Goal: Communication & Community: Answer question/provide support

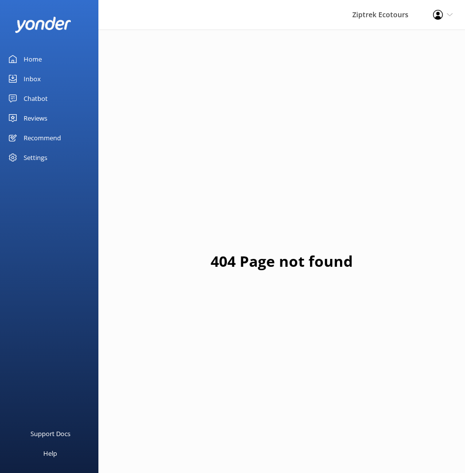
click at [31, 116] on div "Reviews" at bounding box center [36, 118] width 24 height 20
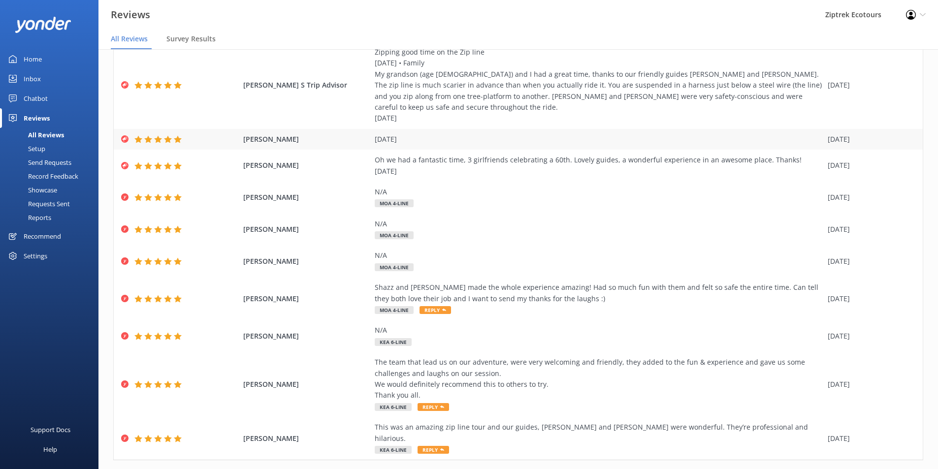
scroll to position [69, 0]
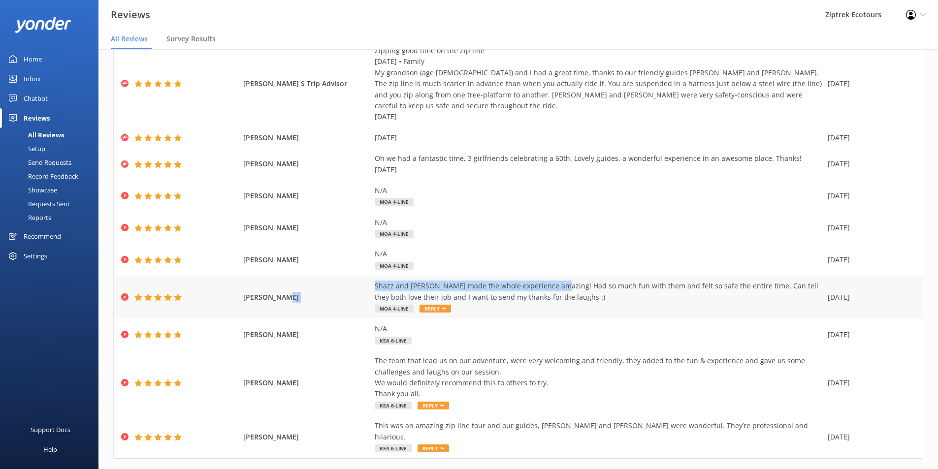
drag, startPoint x: 333, startPoint y: 277, endPoint x: 550, endPoint y: 269, distance: 216.7
click at [465, 276] on div "Isla [PERSON_NAME] and [PERSON_NAME] made the whole experience amazing! Had so …" at bounding box center [518, 297] width 809 height 43
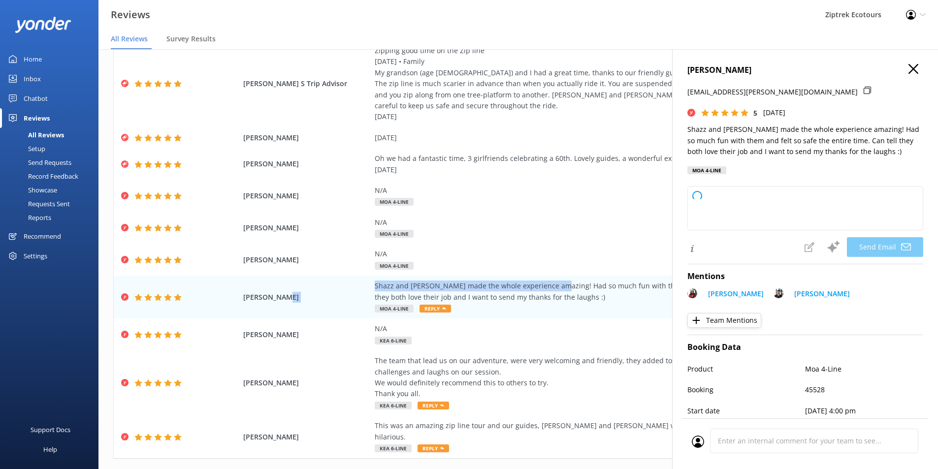
type textarea "Kia ora Isla, Thank you so much for your awesome review! We’re so happy to hear…"
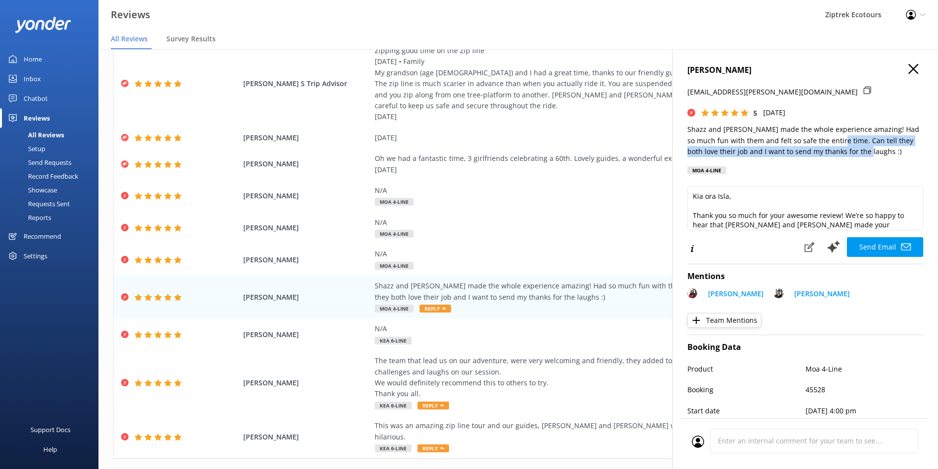
drag, startPoint x: 827, startPoint y: 137, endPoint x: 886, endPoint y: 151, distance: 60.7
click at [465, 151] on p "Shazz and [PERSON_NAME] made the whole experience amazing! Had so much fun with…" at bounding box center [805, 140] width 236 height 33
click at [465, 66] on icon "button" at bounding box center [913, 69] width 10 height 10
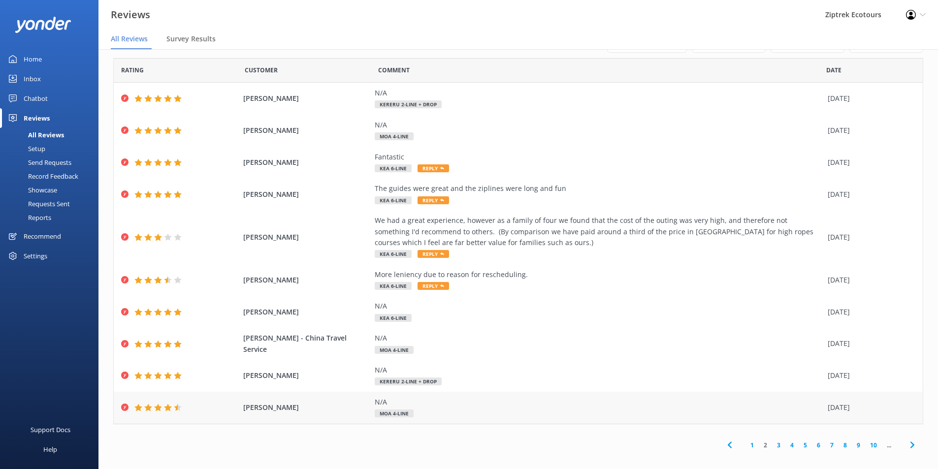
scroll to position [20, 0]
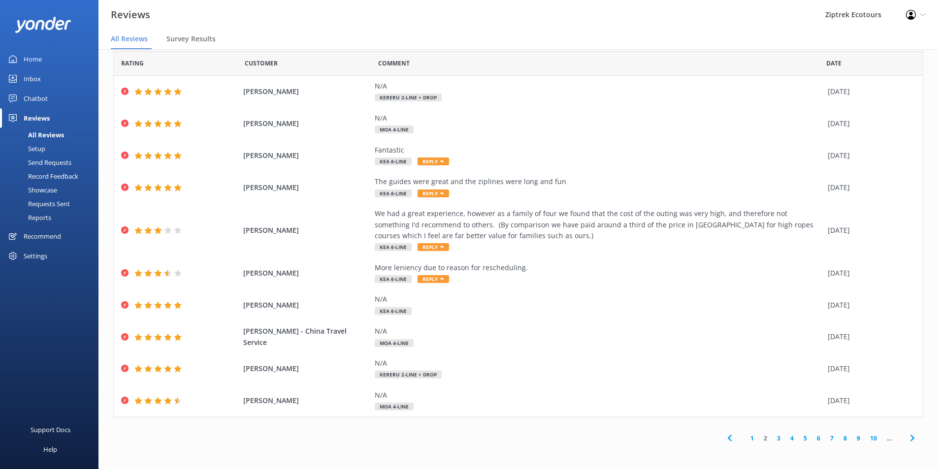
click at [465, 438] on link "3" at bounding box center [778, 438] width 13 height 9
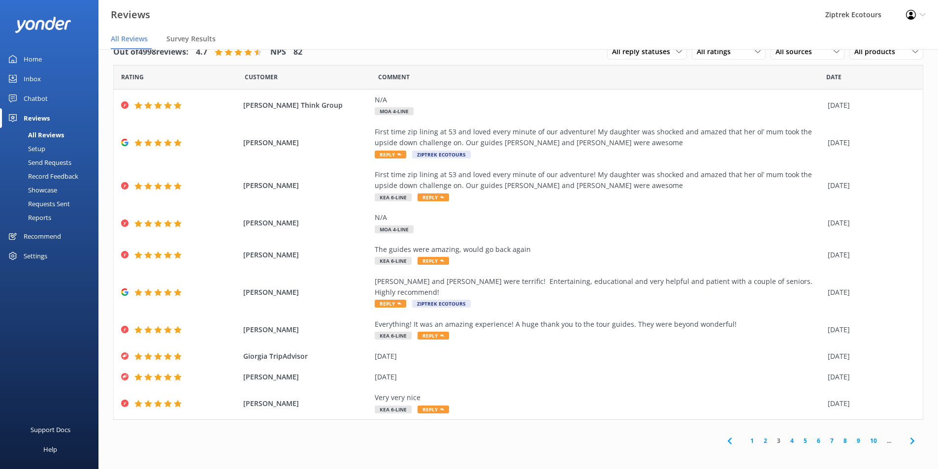
click at [465, 436] on link "4" at bounding box center [791, 440] width 13 height 9
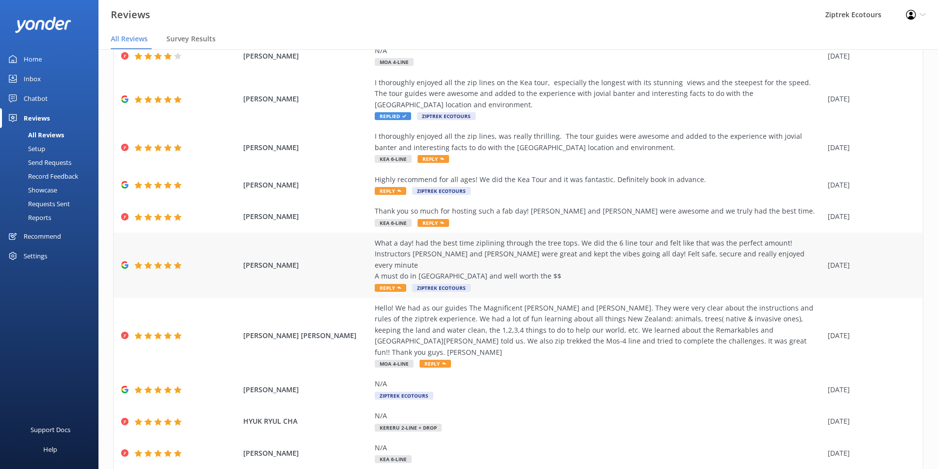
scroll to position [80, 0]
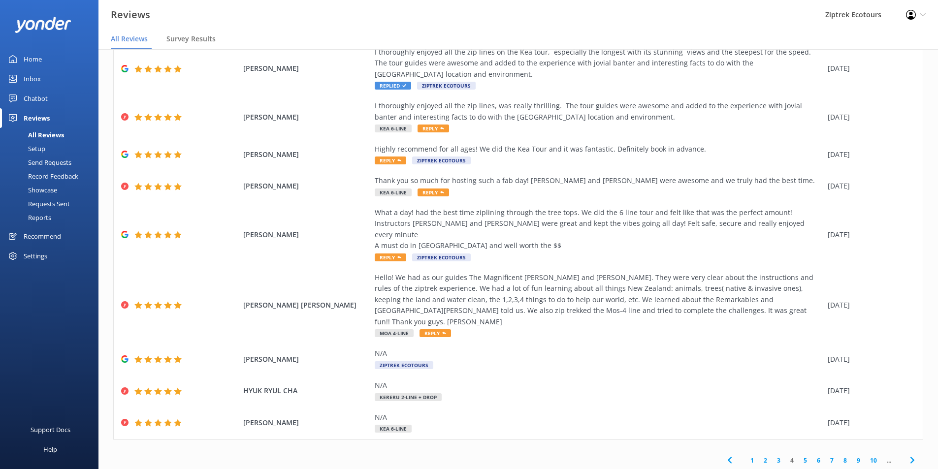
click at [465, 456] on link "5" at bounding box center [805, 460] width 13 height 9
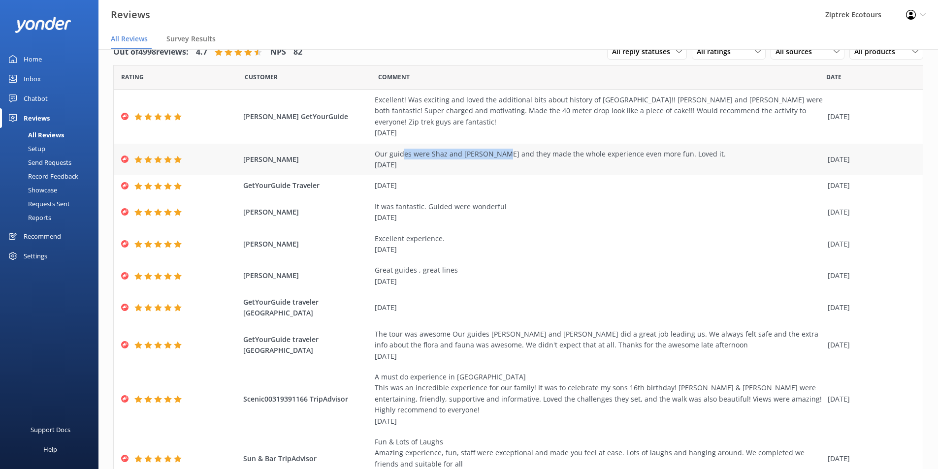
drag, startPoint x: 399, startPoint y: 145, endPoint x: 497, endPoint y: 146, distance: 98.0
click at [465, 149] on div "Our guides were Shaz and [PERSON_NAME] and they made the whole experience even …" at bounding box center [599, 160] width 448 height 22
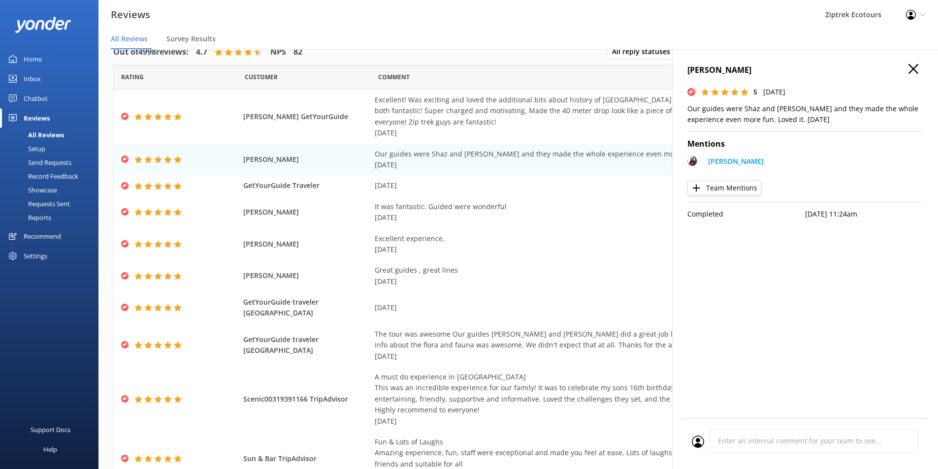
click at [465, 67] on div "[PERSON_NAME] 5 [DATE] Our guides were Shaz and [PERSON_NAME] and they made the…" at bounding box center [805, 283] width 266 height 469
click at [465, 75] on h4 "[PERSON_NAME]" at bounding box center [805, 70] width 236 height 13
click at [465, 69] on h4 "[PERSON_NAME]" at bounding box center [805, 70] width 236 height 13
click at [465, 70] on icon "button" at bounding box center [913, 69] width 10 height 10
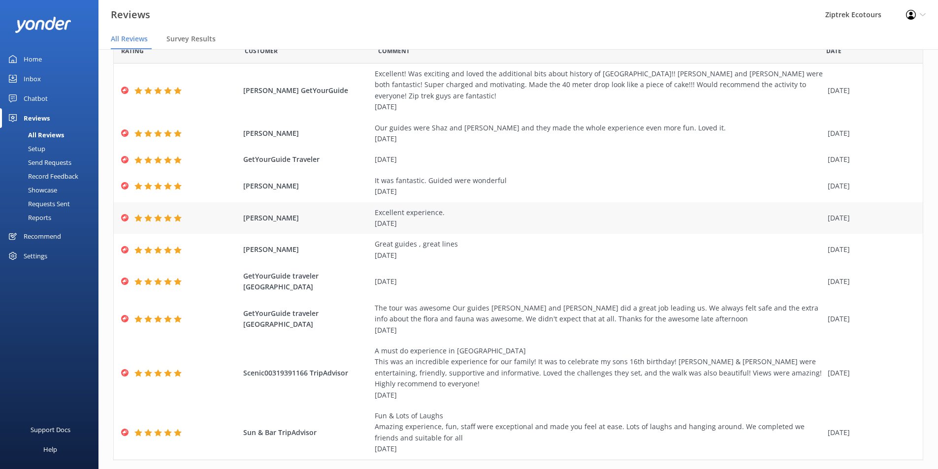
scroll to position [47, 0]
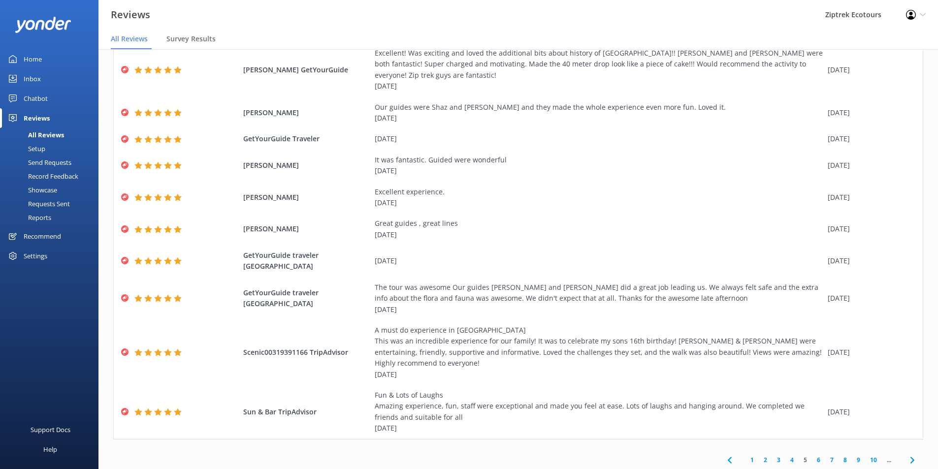
click at [465, 455] on link "6" at bounding box center [818, 459] width 13 height 9
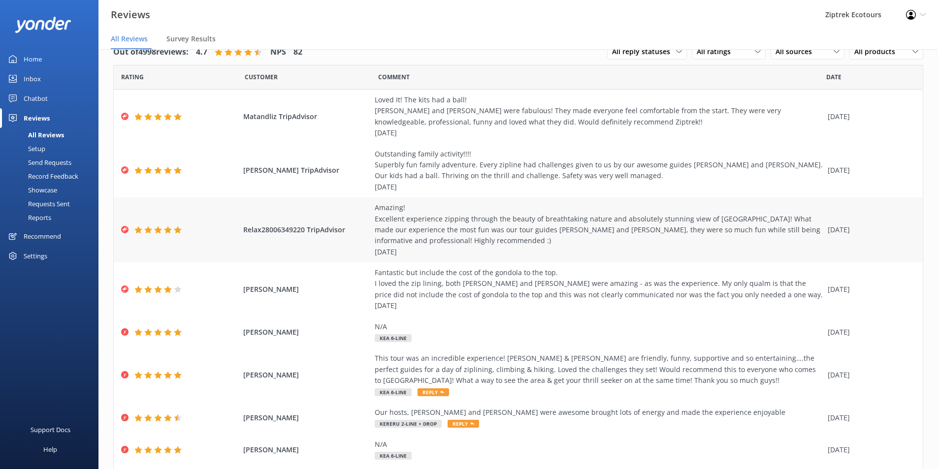
scroll to position [49, 0]
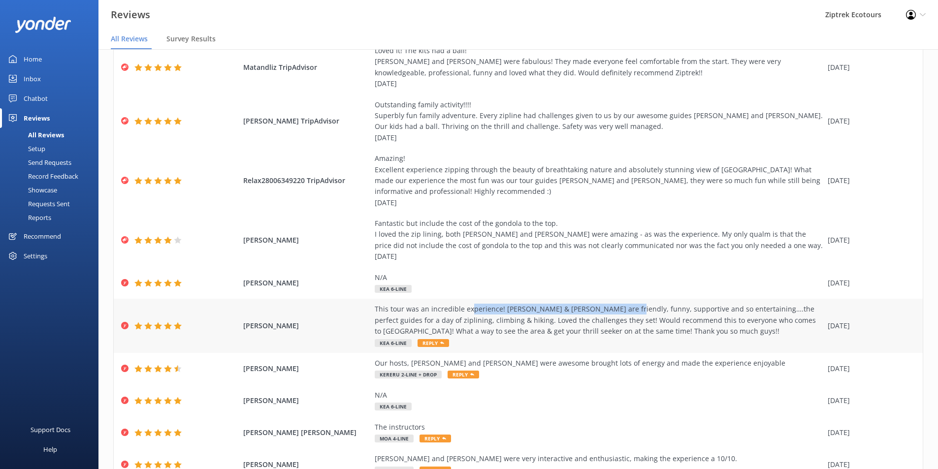
drag, startPoint x: 543, startPoint y: 305, endPoint x: 609, endPoint y: 308, distance: 66.5
click at [465, 308] on div "This tour was an incredible experience! [PERSON_NAME] & [PERSON_NAME] are frien…" at bounding box center [599, 320] width 448 height 33
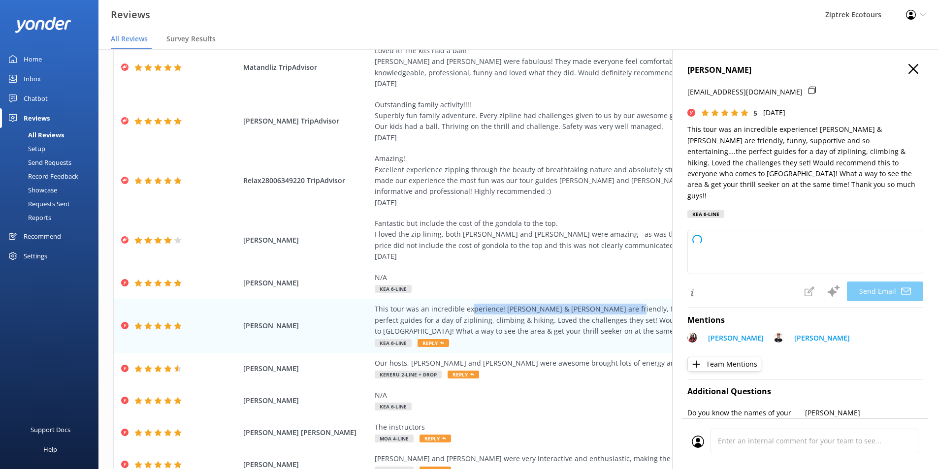
type textarea "Kia ora [PERSON_NAME], Thank you so much for your amazing review! We’re absolut…"
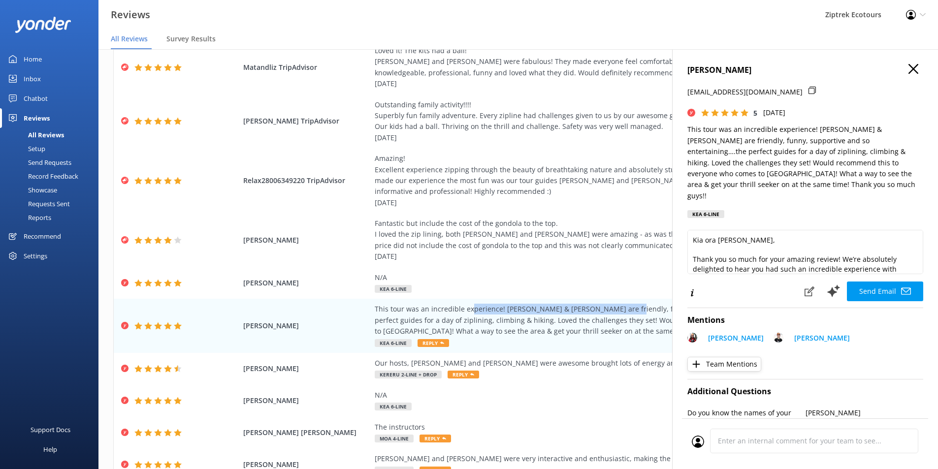
click at [465, 71] on icon "button" at bounding box center [913, 69] width 10 height 10
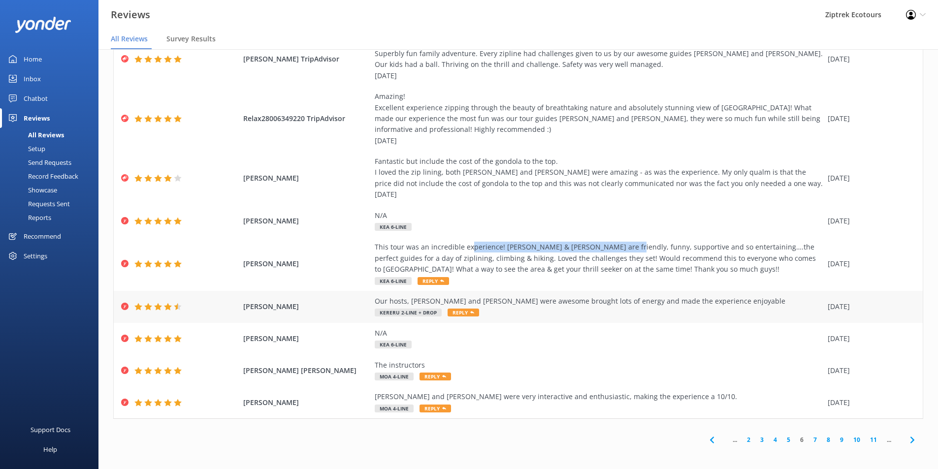
scroll to position [113, 0]
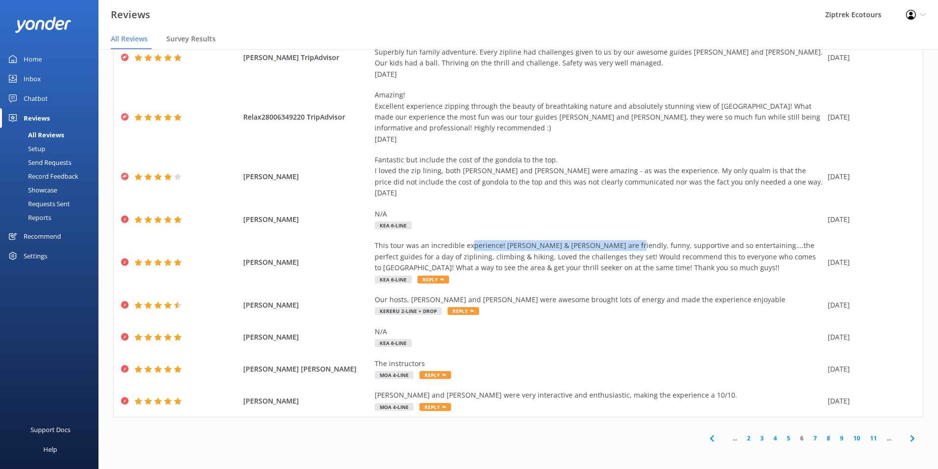
click at [465, 436] on link "7" at bounding box center [814, 438] width 13 height 9
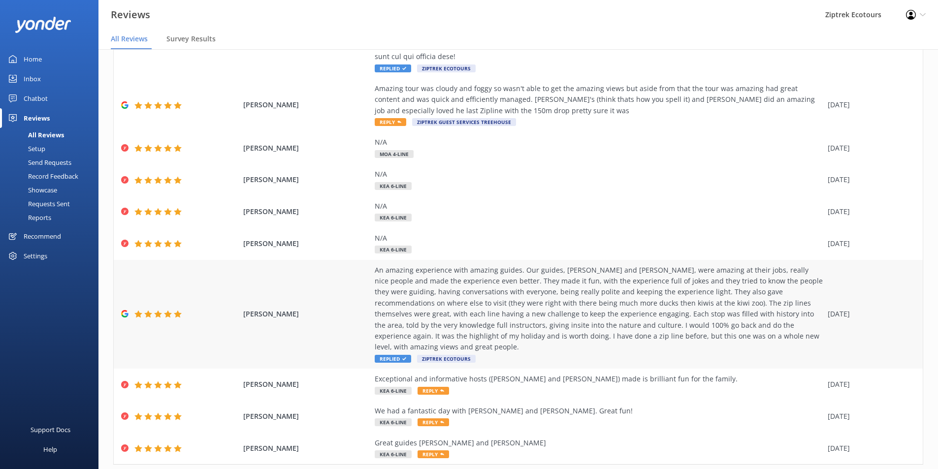
scroll to position [157, 0]
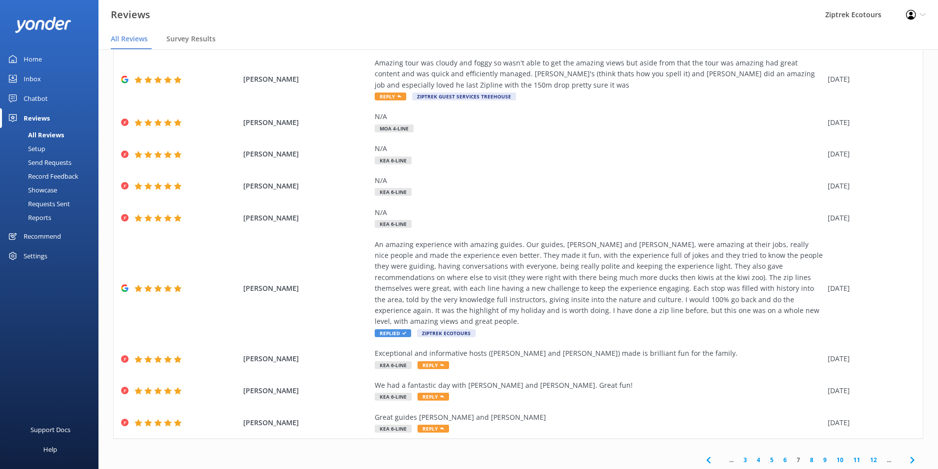
click at [465, 455] on link "8" at bounding box center [811, 459] width 13 height 9
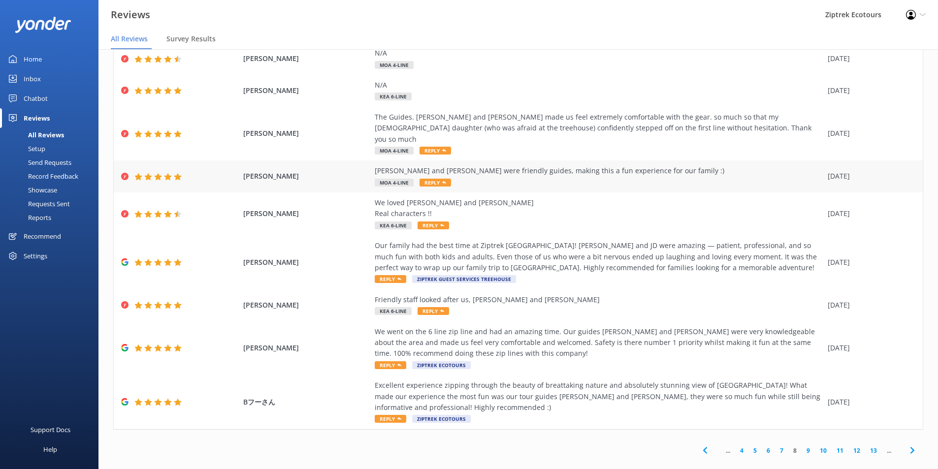
scroll to position [91, 0]
